Goal: Navigation & Orientation: Find specific page/section

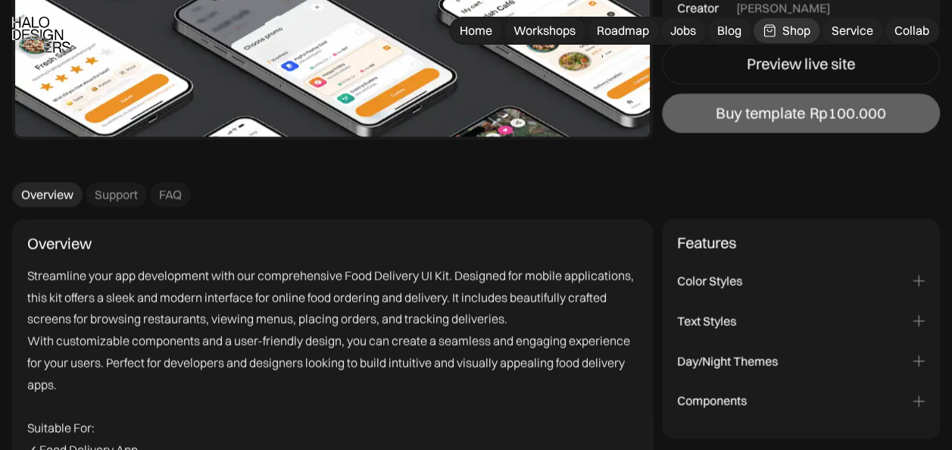
scroll to position [1528, 0]
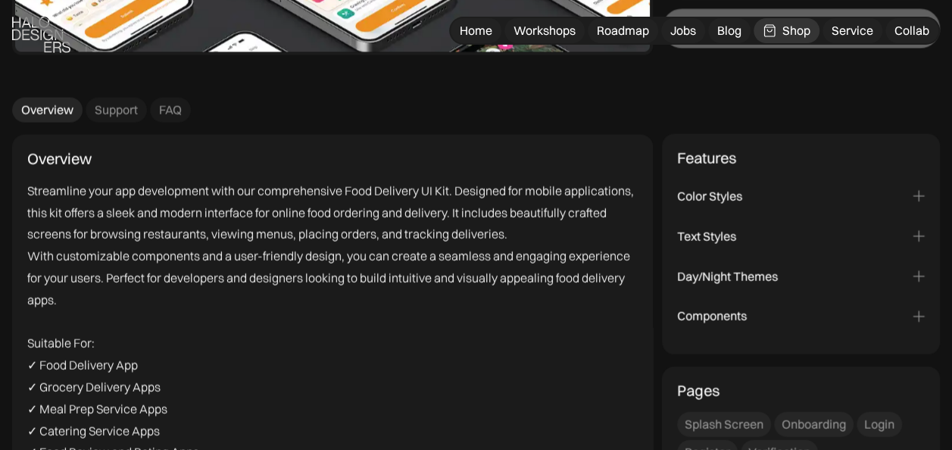
click at [747, 233] on div "Text Styles" at bounding box center [801, 237] width 248 height 16
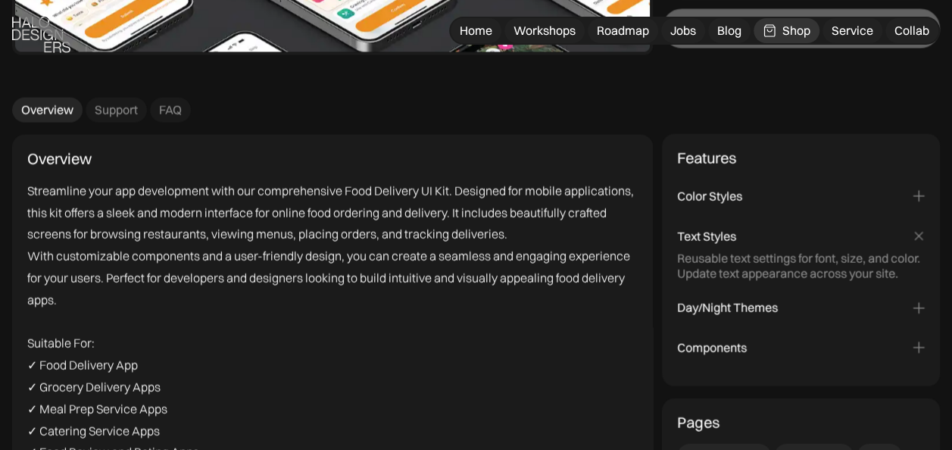
click at [746, 194] on div "Color Styles" at bounding box center [801, 197] width 248 height 16
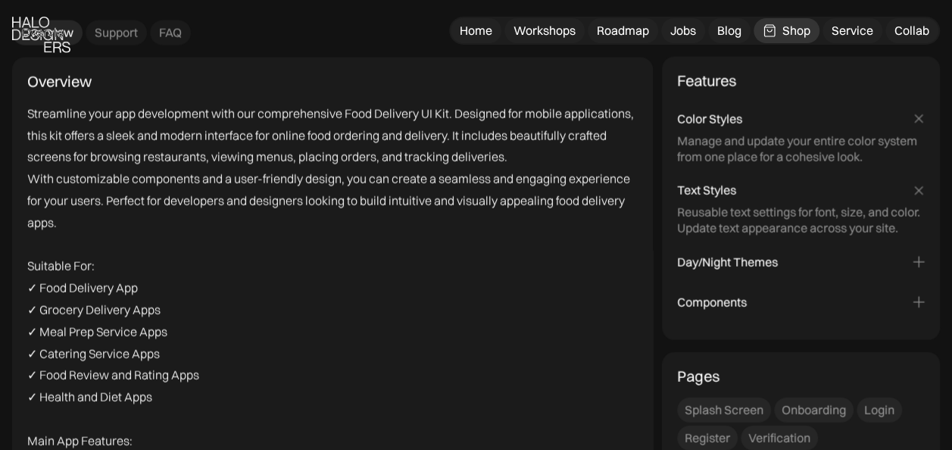
scroll to position [1679, 0]
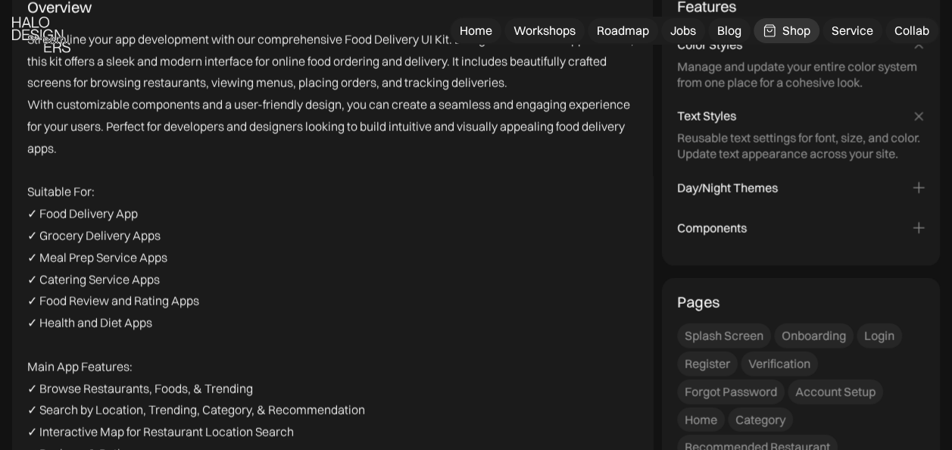
click at [749, 188] on div "Day/Night Themes" at bounding box center [727, 188] width 101 height 16
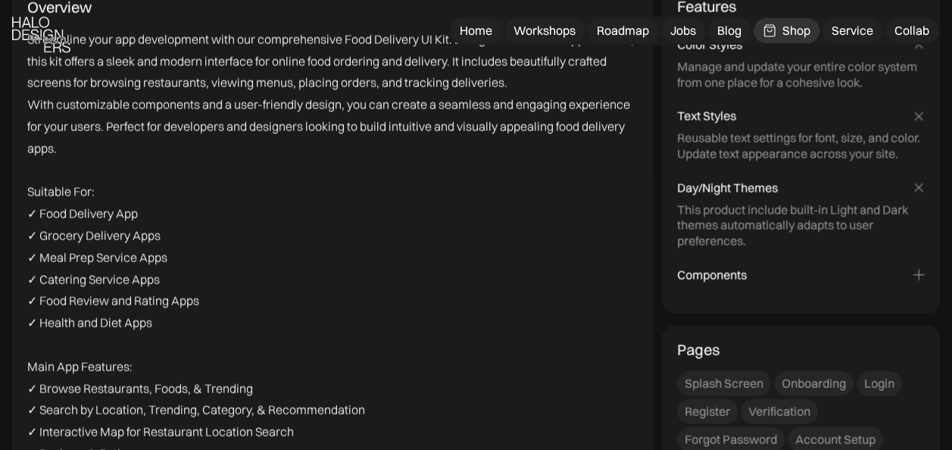
click at [728, 274] on div "Components" at bounding box center [712, 275] width 70 height 16
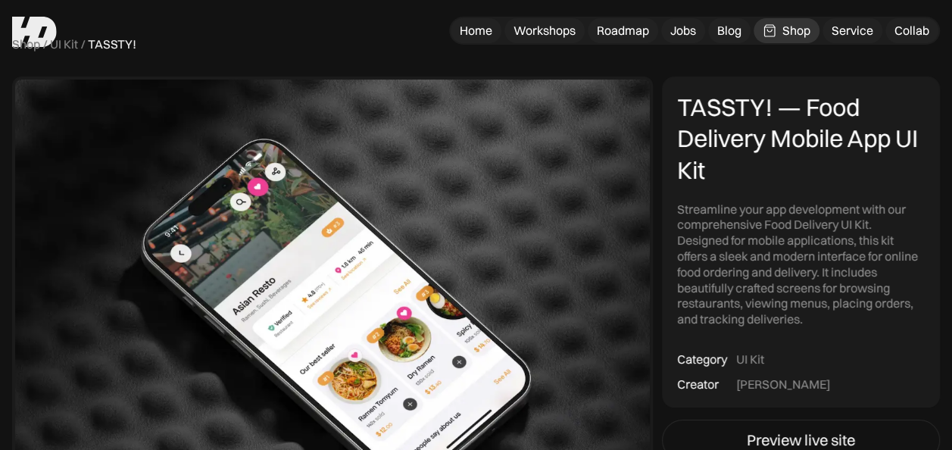
scroll to position [0, 0]
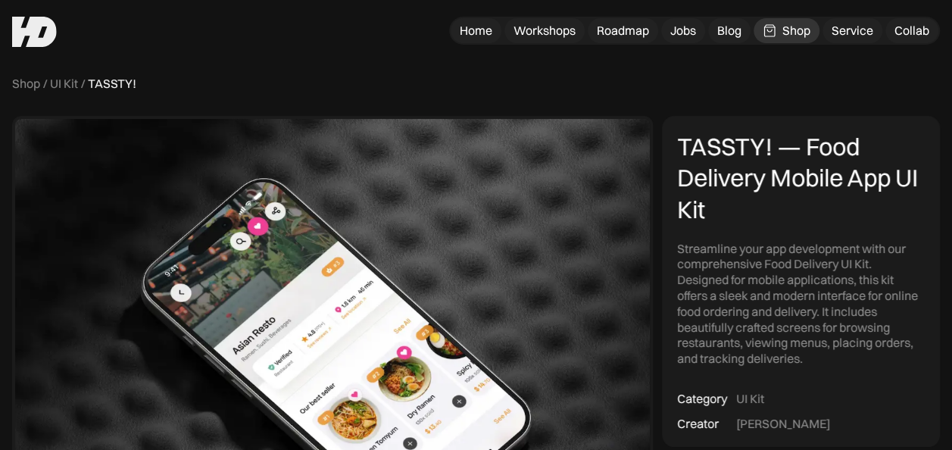
click at [55, 84] on div "UI Kit" at bounding box center [64, 84] width 28 height 16
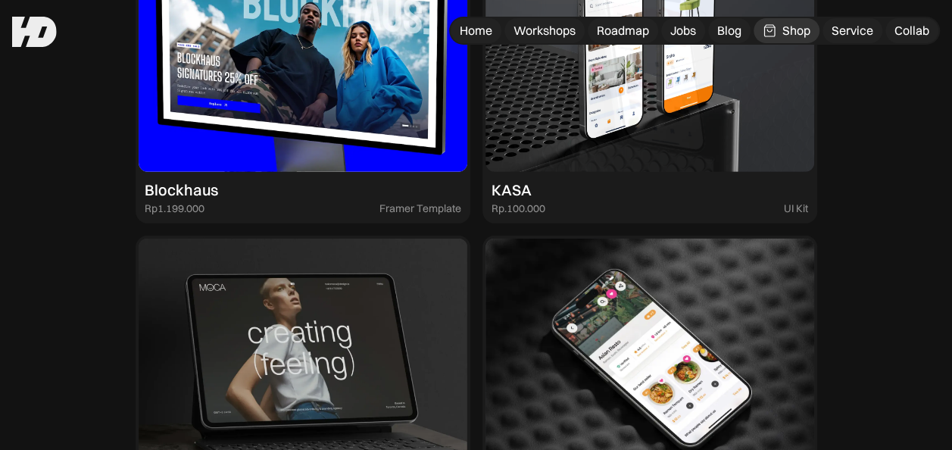
scroll to position [2120, 0]
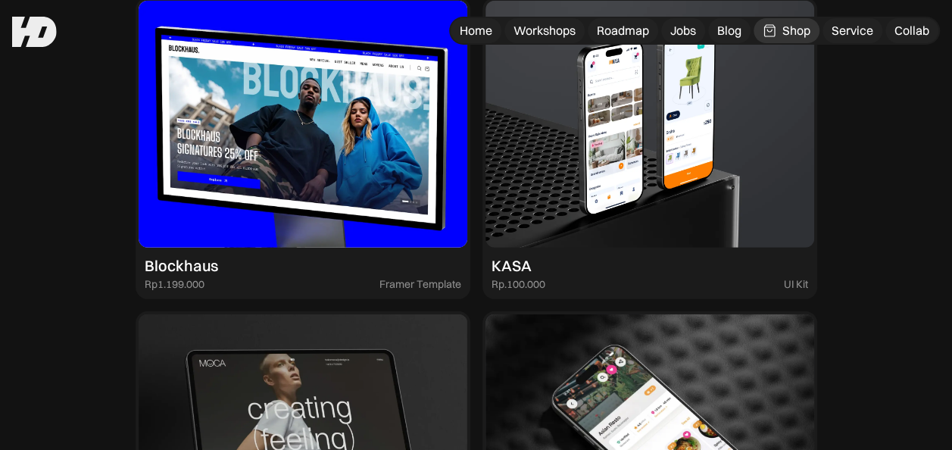
click at [636, 189] on img at bounding box center [649, 124] width 329 height 247
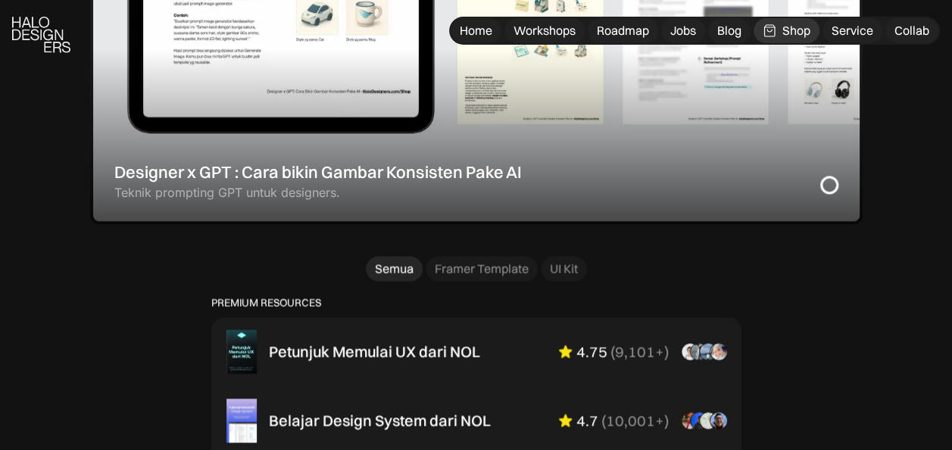
scroll to position [964, 0]
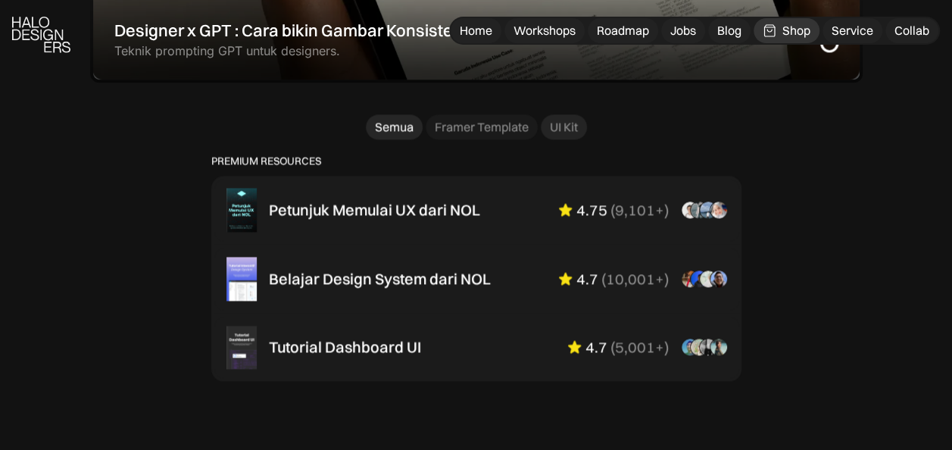
click at [562, 135] on div "UI Kit" at bounding box center [564, 127] width 28 height 16
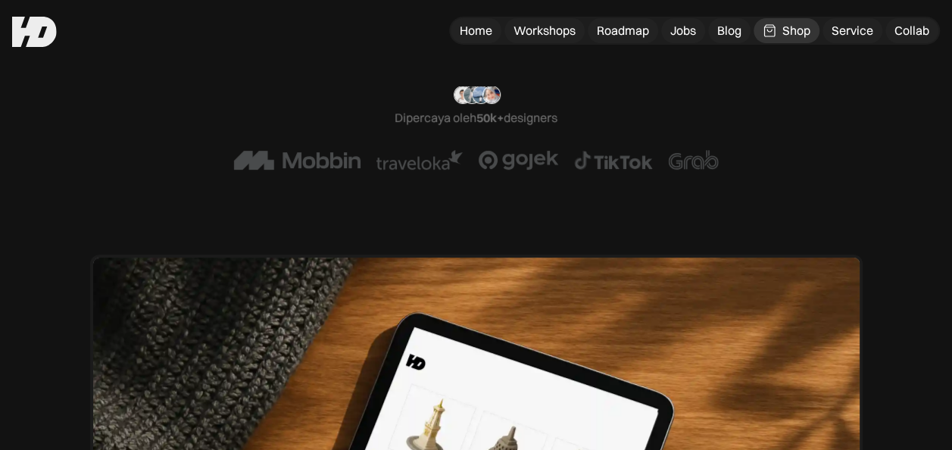
scroll to position [0, 0]
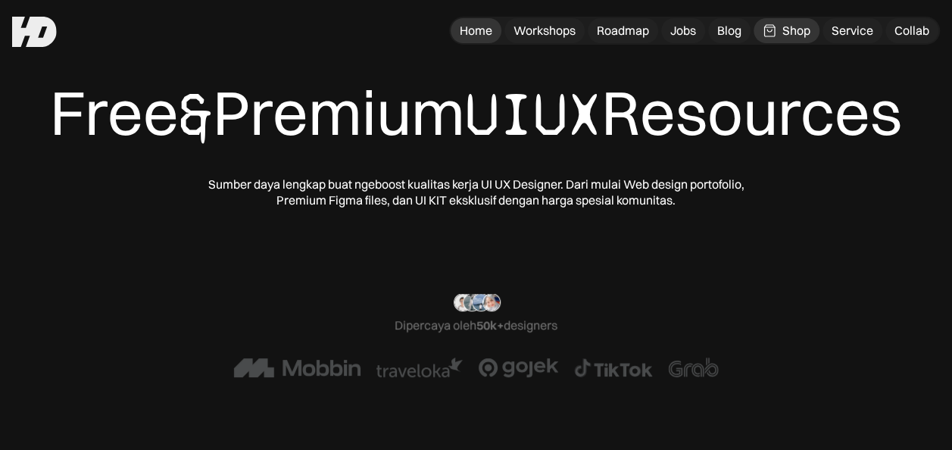
click at [468, 25] on div "Home" at bounding box center [476, 31] width 33 height 16
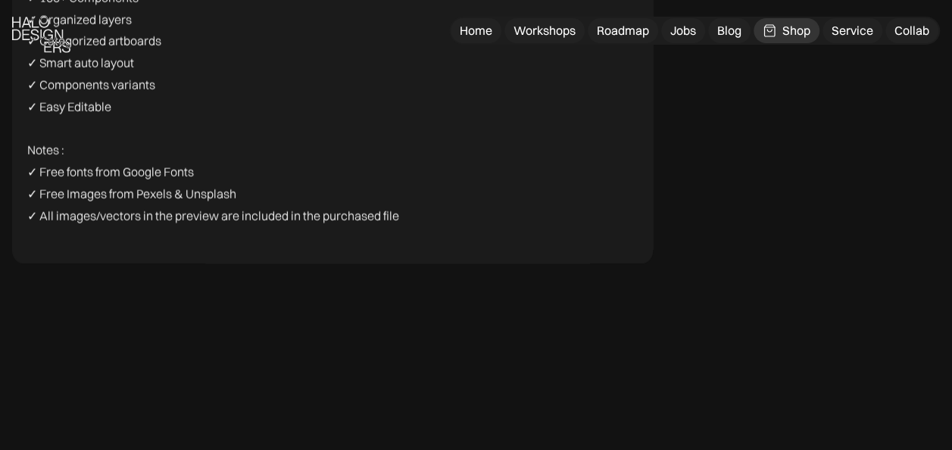
scroll to position [2574, 0]
